Goal: Information Seeking & Learning: Compare options

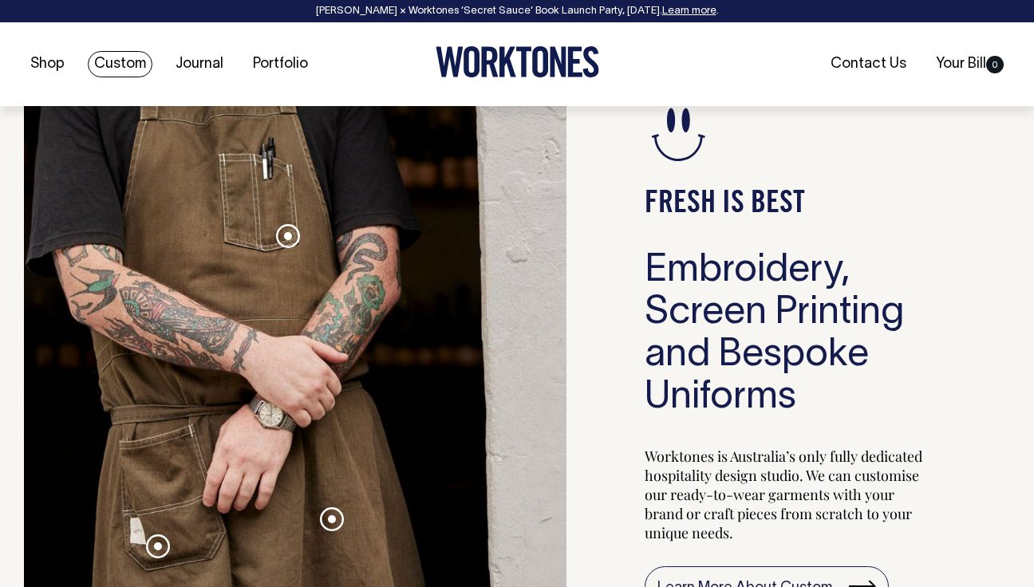
scroll to position [1402, 0]
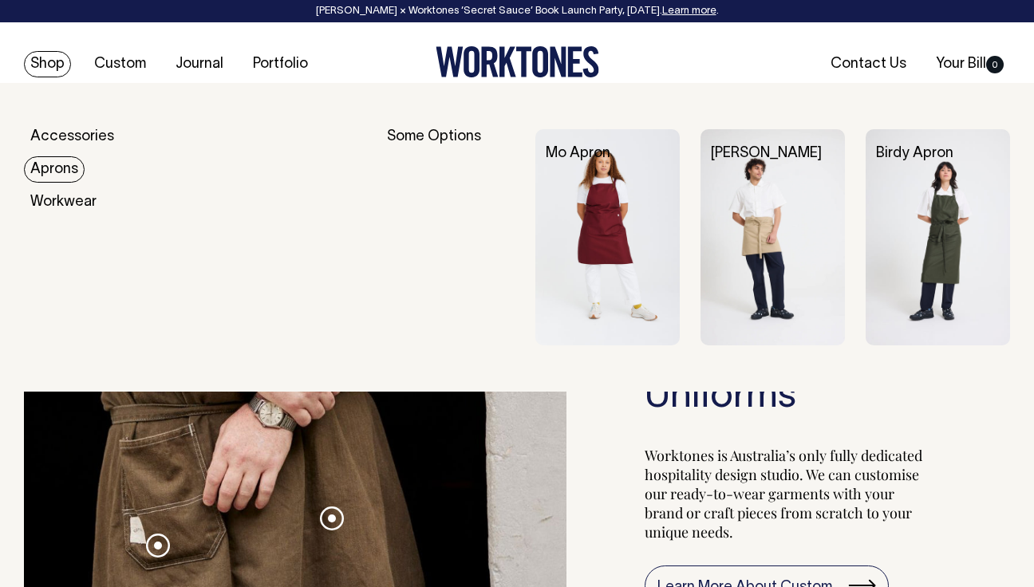
click at [66, 167] on link "Aprons" at bounding box center [54, 169] width 61 height 26
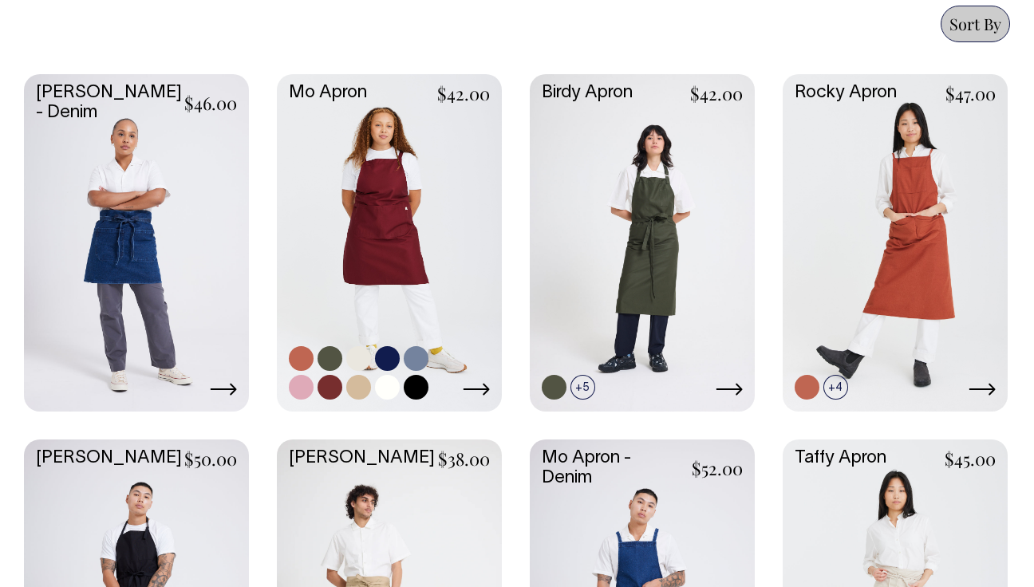
scroll to position [720, 0]
click at [484, 391] on icon at bounding box center [476, 389] width 27 height 13
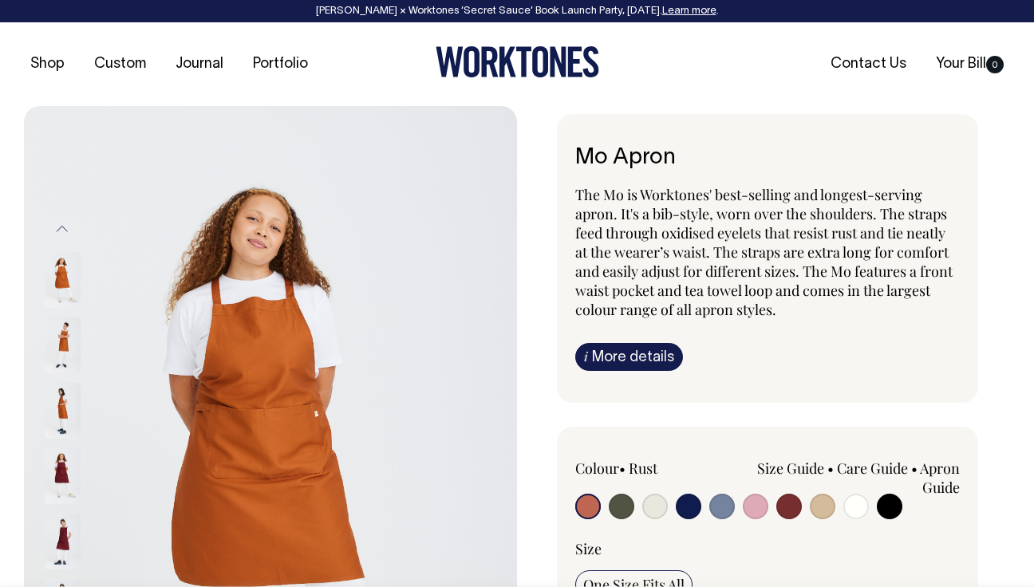
click at [785, 515] on input "radio" at bounding box center [790, 507] width 26 height 26
radio input "true"
select select "Burgundy"
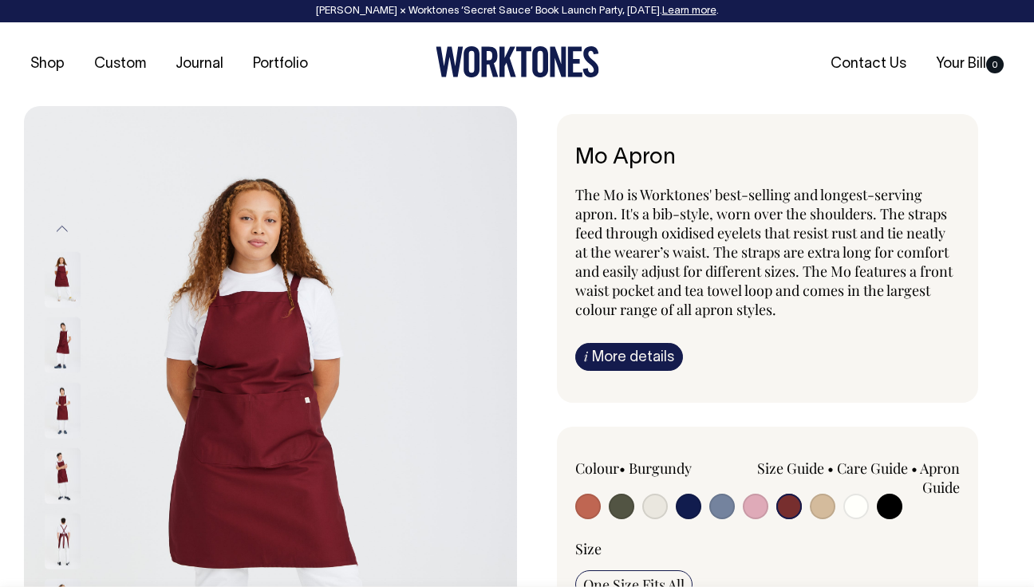
click at [727, 509] on input "radio" at bounding box center [723, 507] width 26 height 26
radio input "true"
select select "Blue/Grey"
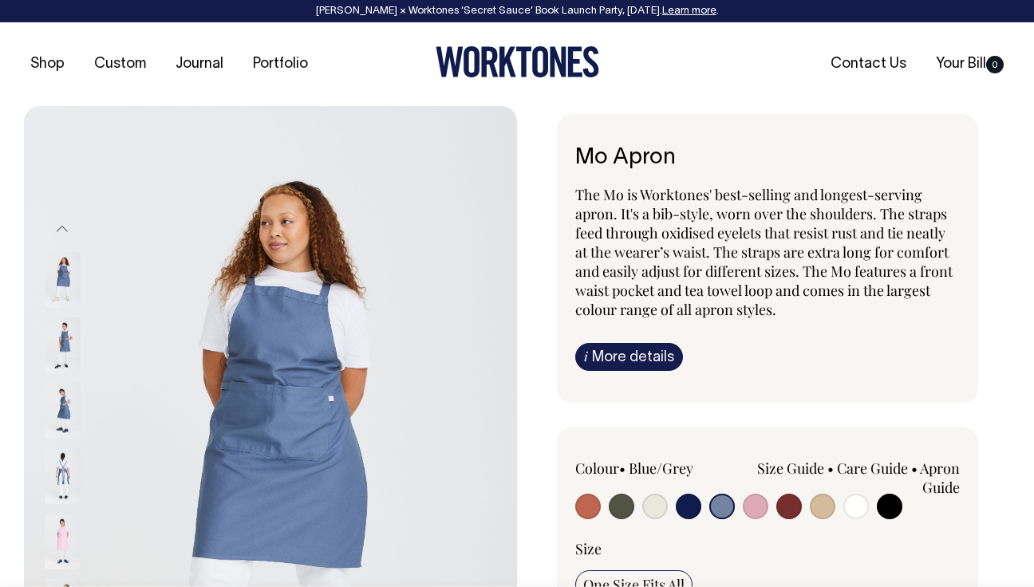
click at [793, 514] on input "radio" at bounding box center [790, 507] width 26 height 26
radio input "true"
select select "Burgundy"
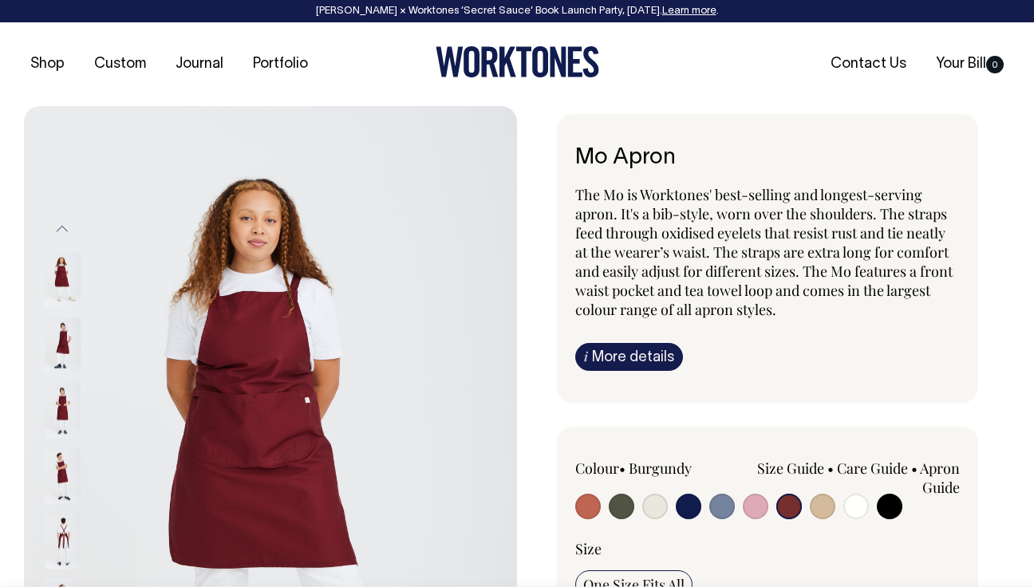
click at [589, 511] on input "radio" at bounding box center [588, 507] width 26 height 26
radio input "true"
select select "Rust"
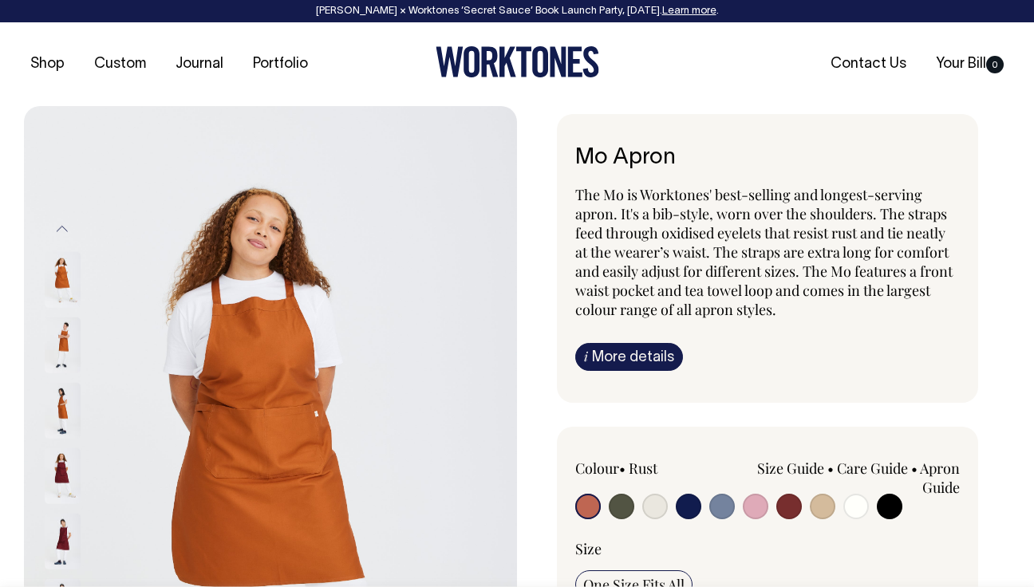
click at [630, 508] on input "radio" at bounding box center [622, 507] width 26 height 26
radio input "true"
select select "Olive"
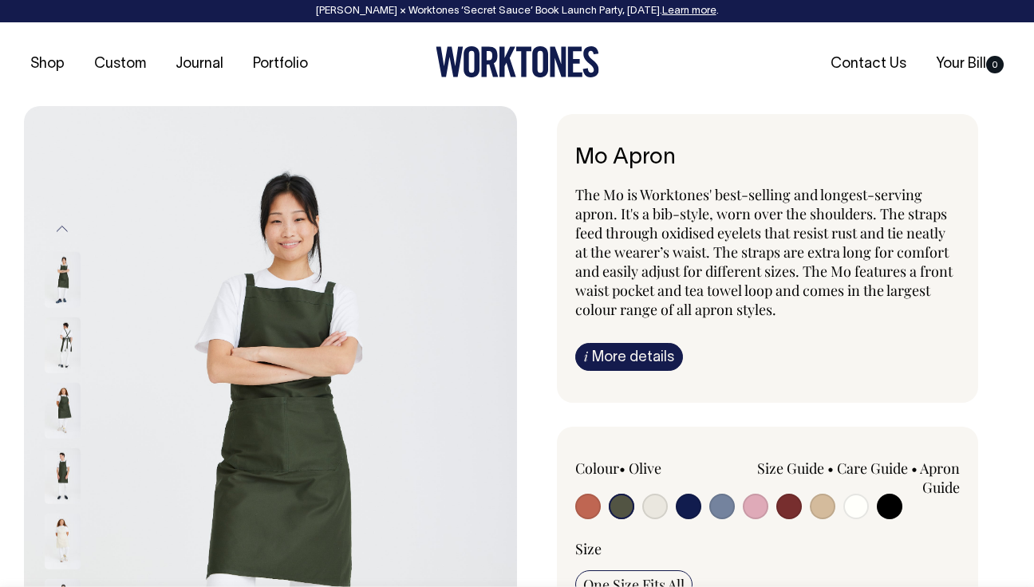
click at [852, 508] on input "radio" at bounding box center [857, 507] width 26 height 26
radio input "true"
select select "Off-White"
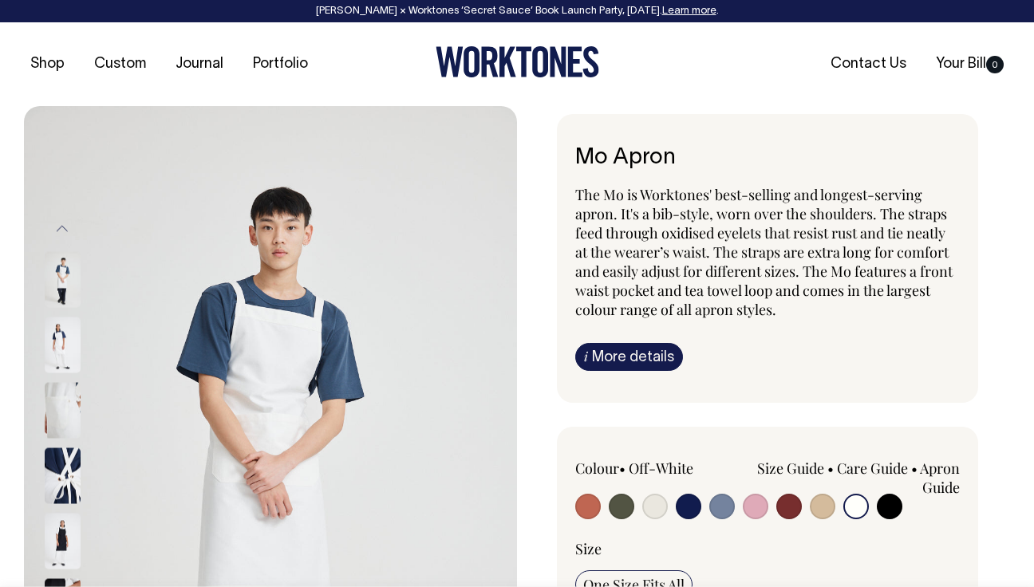
click at [911, 506] on div "Size Guide Size Guide Measurement cm Bib Width 26 Length at centre front 90 Wid…" at bounding box center [845, 485] width 231 height 53
click at [886, 507] on input "radio" at bounding box center [890, 507] width 26 height 26
radio input "true"
select select "Black"
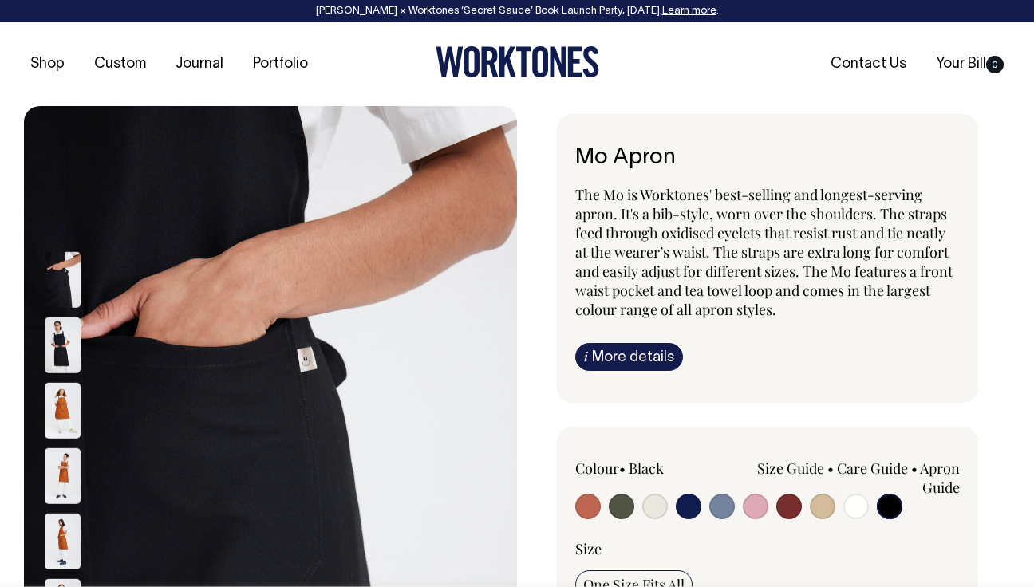
click at [755, 506] on input "radio" at bounding box center [756, 507] width 26 height 26
radio input "true"
select select "Pink"
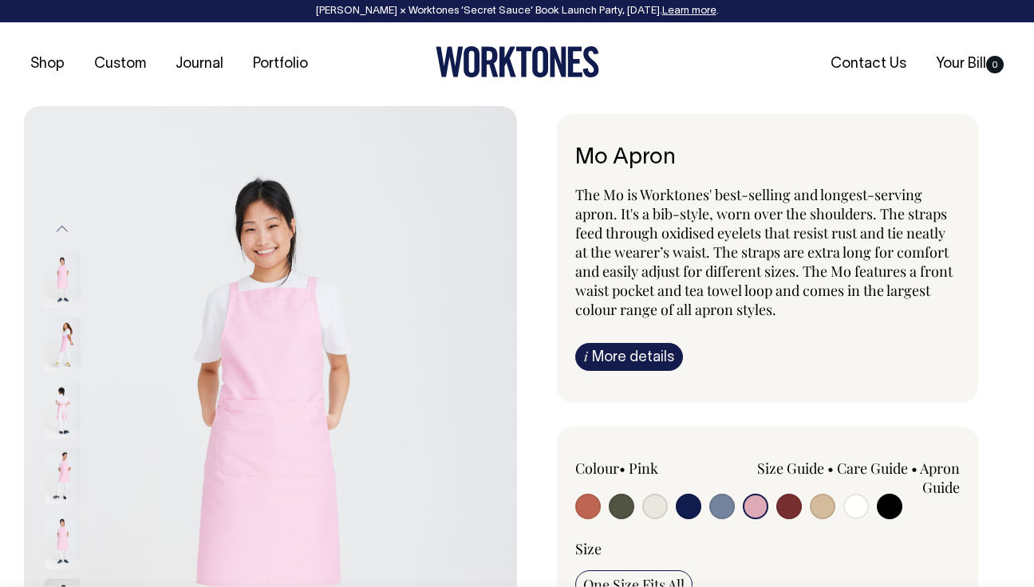
click at [686, 506] on input "radio" at bounding box center [689, 507] width 26 height 26
radio input "true"
select select "Dark Navy"
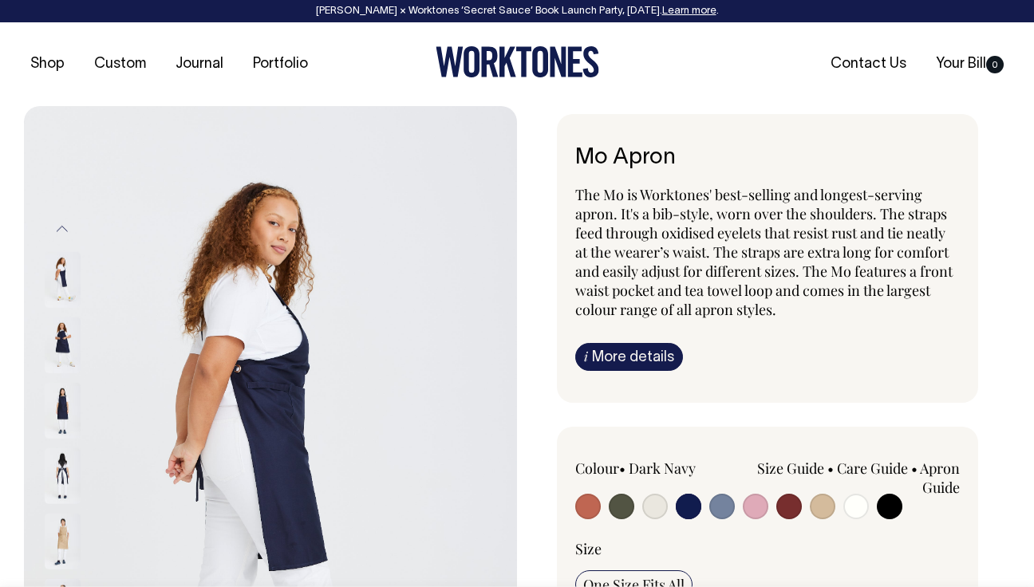
click at [730, 508] on input "radio" at bounding box center [723, 507] width 26 height 26
radio input "true"
select select "Blue/Grey"
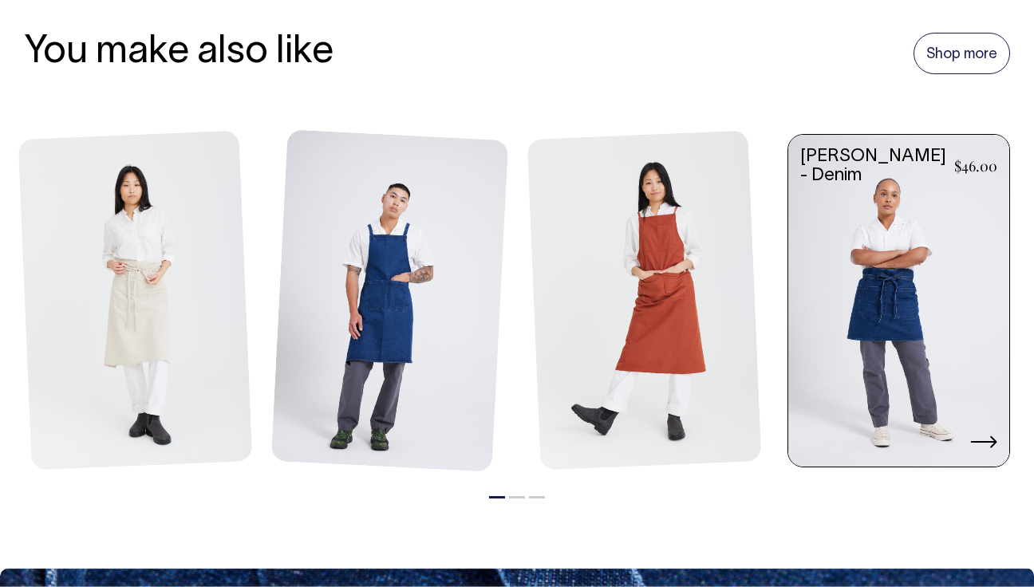
scroll to position [1824, 0]
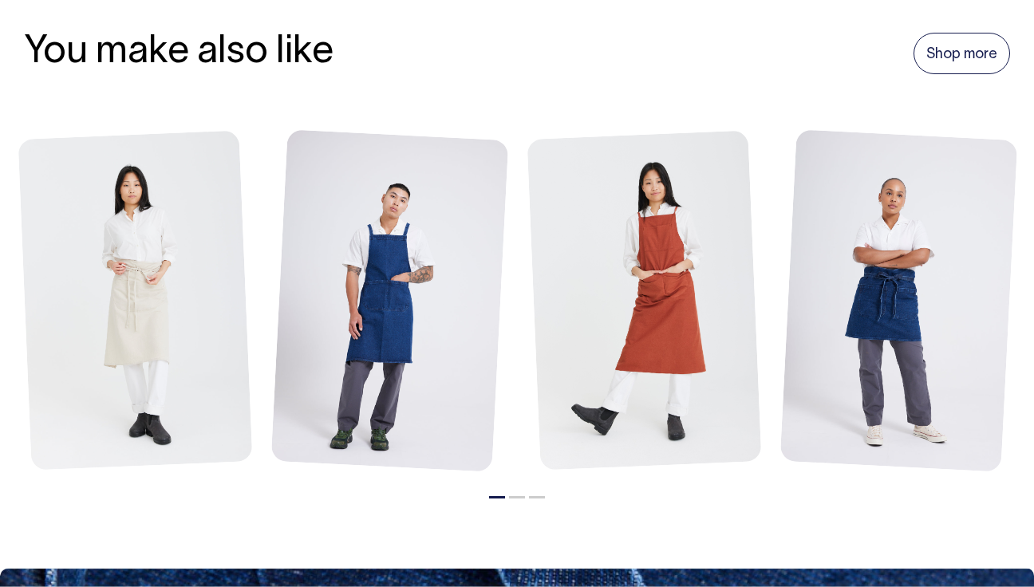
click at [517, 496] on button "2" at bounding box center [517, 497] width 16 height 2
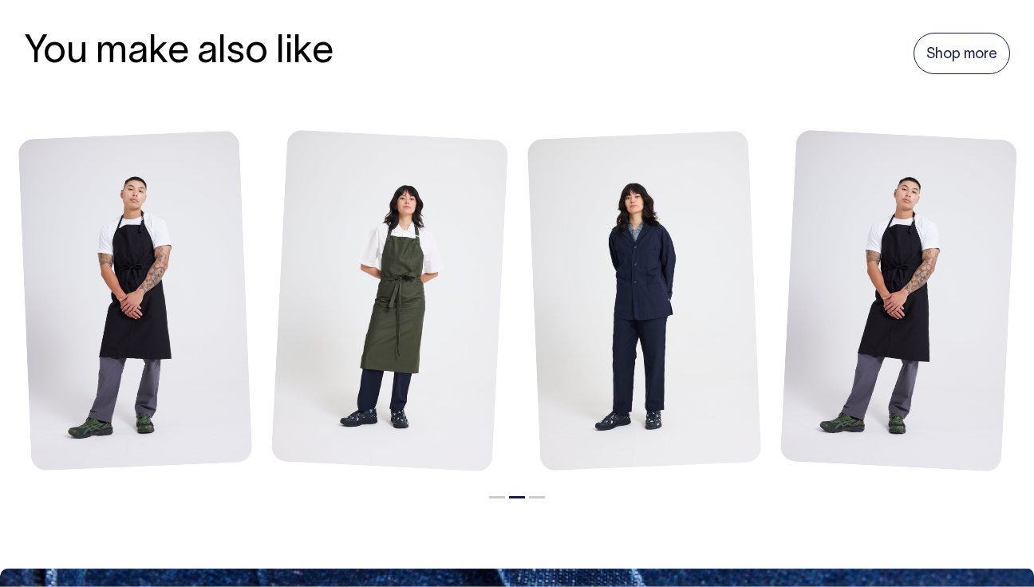
click at [548, 495] on ul "1 2 3" at bounding box center [517, 493] width 1018 height 19
click at [538, 496] on button "3" at bounding box center [537, 497] width 16 height 2
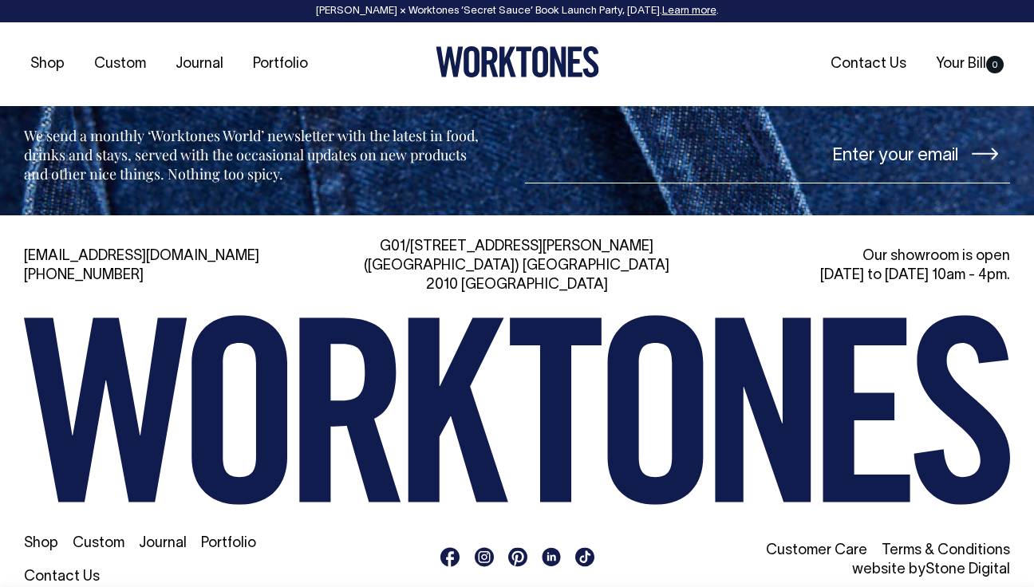
scroll to position [2527, 0]
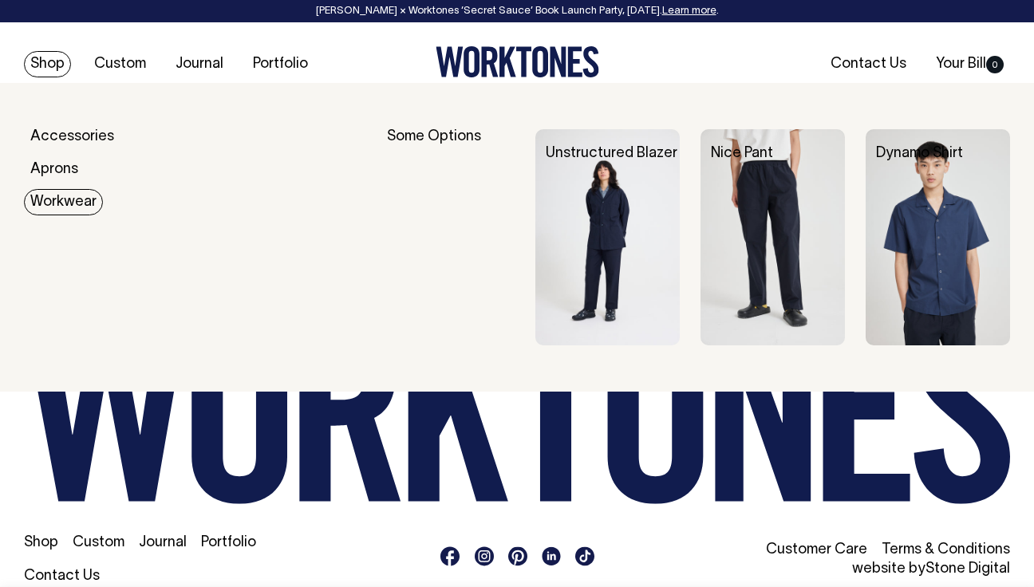
click at [87, 203] on link "Workwear" at bounding box center [63, 202] width 79 height 26
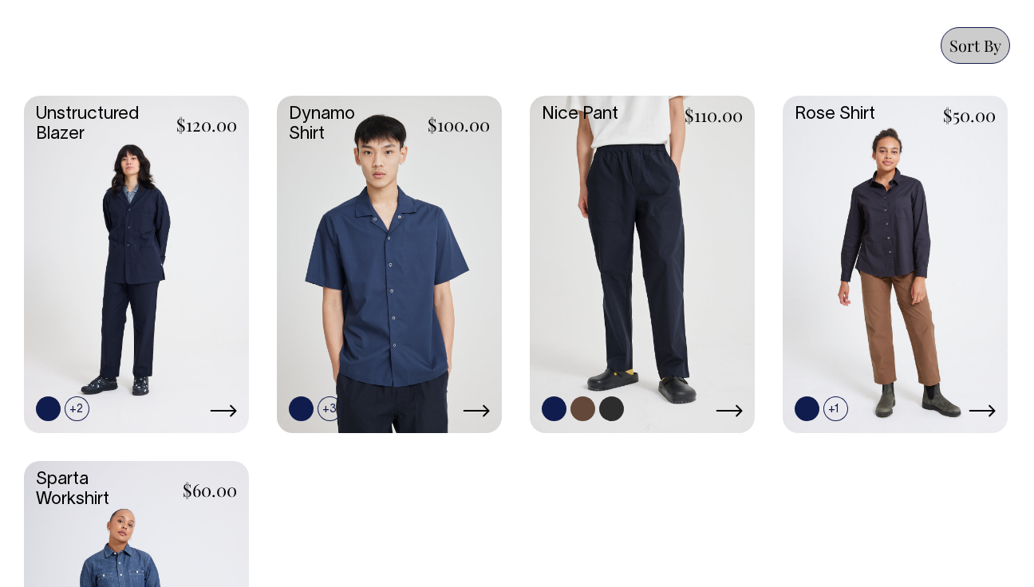
scroll to position [698, 0]
click at [614, 415] on link at bounding box center [611, 409] width 25 height 25
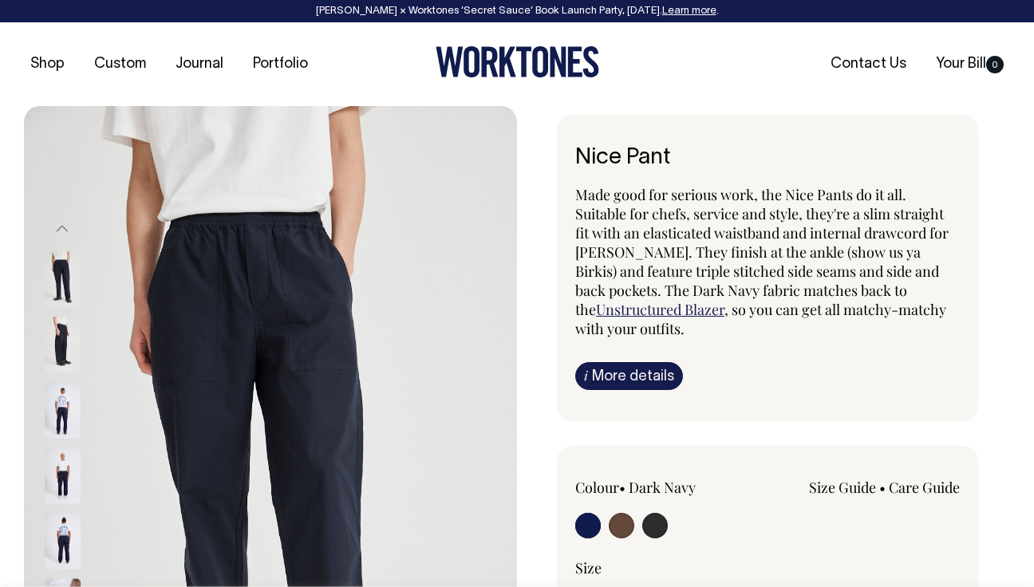
radio input "true"
select select "Charcoal"
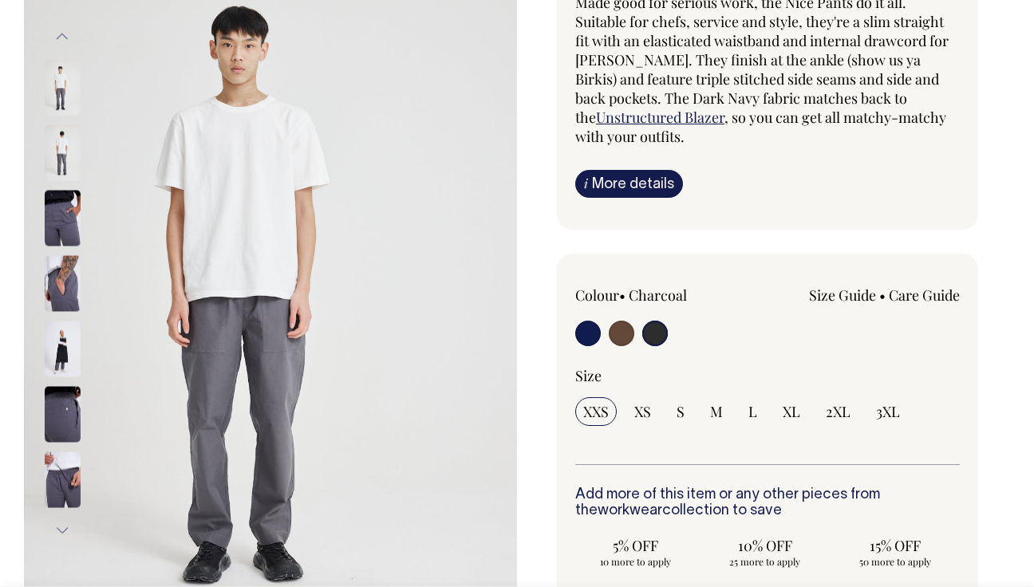
scroll to position [192, 0]
click at [657, 330] on input "radio" at bounding box center [656, 334] width 26 height 26
click at [656, 338] on input "radio" at bounding box center [656, 334] width 26 height 26
click at [623, 331] on input "radio" at bounding box center [622, 334] width 26 height 26
radio input "true"
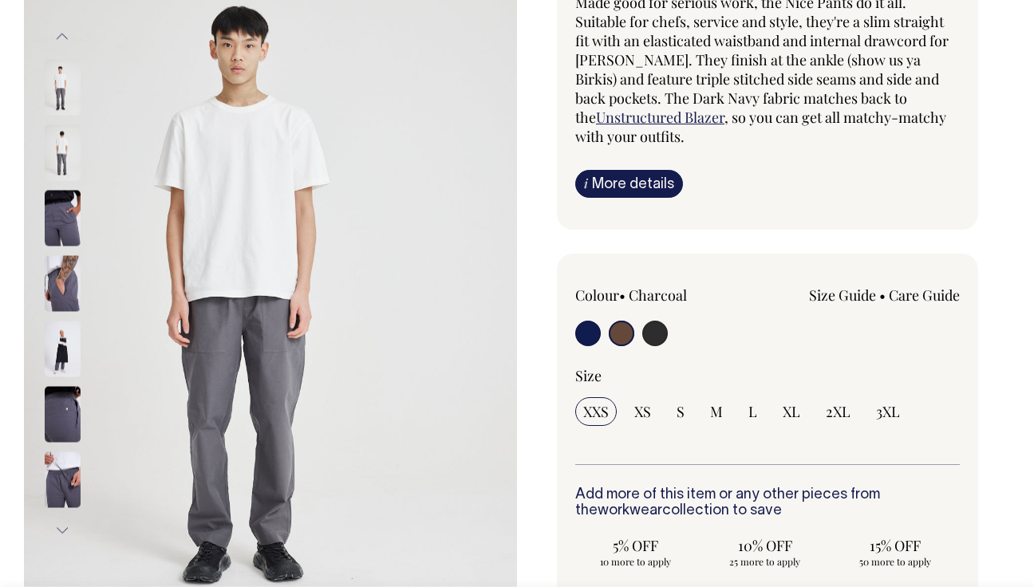
radio input "false"
radio input "true"
select select "Chocolate"
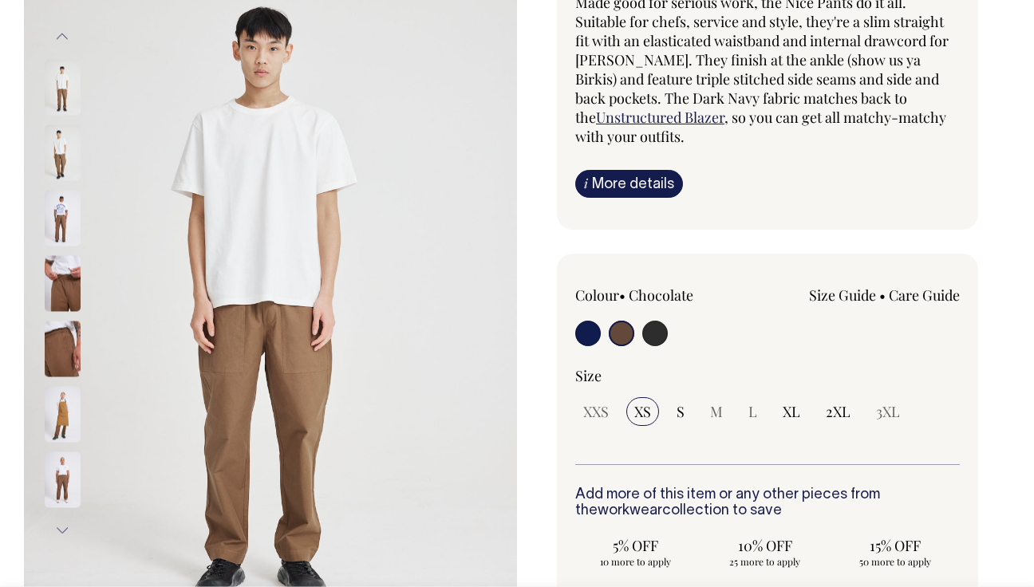
click at [586, 338] on input "radio" at bounding box center [588, 334] width 26 height 26
radio input "true"
select select "Dark Navy"
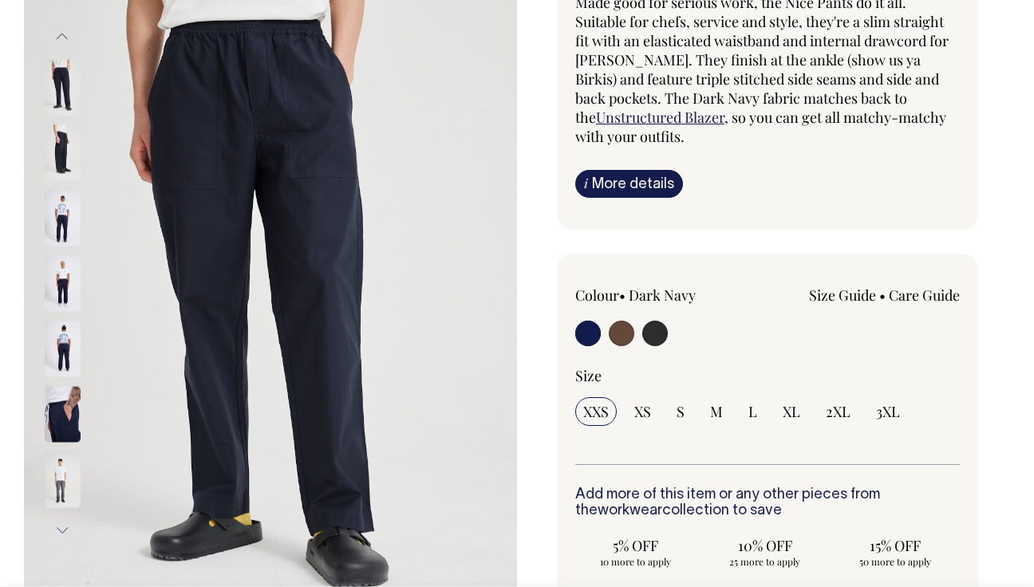
click at [651, 342] on input "radio" at bounding box center [656, 334] width 26 height 26
radio input "true"
select select "Charcoal"
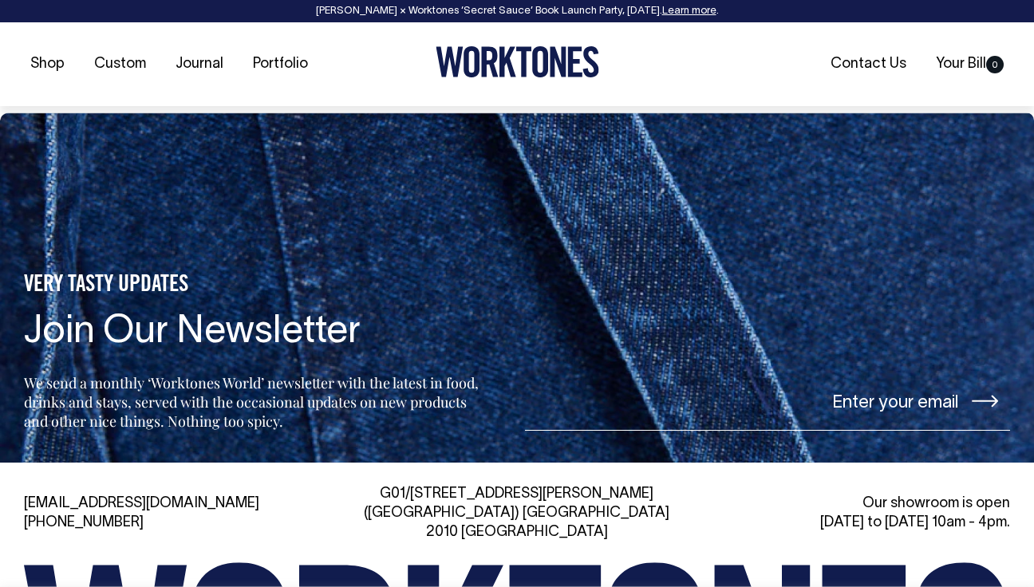
scroll to position [2315, 0]
